Goal: Navigation & Orientation: Find specific page/section

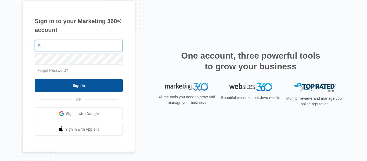
type input "[EMAIL_ADDRESS][DOMAIN_NAME]"
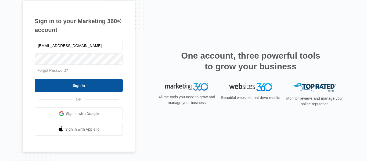
click at [93, 84] on input "Sign In" at bounding box center [79, 85] width 88 height 13
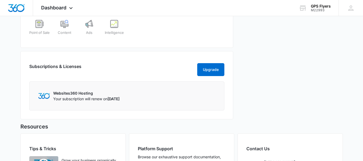
scroll to position [215, 0]
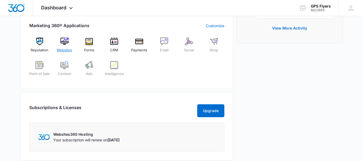
click at [65, 46] on div "Websites" at bounding box center [64, 46] width 21 height 19
